Goal: Find specific page/section

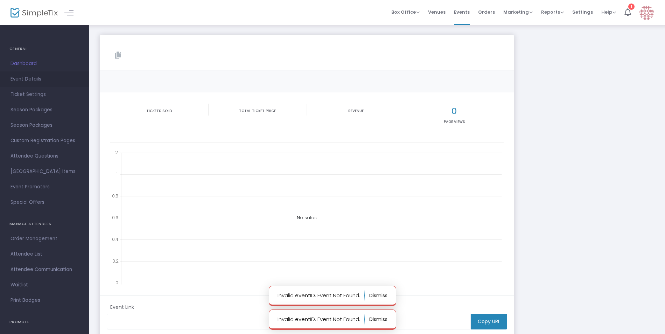
click at [27, 78] on span "Event Details" at bounding box center [45, 79] width 68 height 9
